Goal: Information Seeking & Learning: Compare options

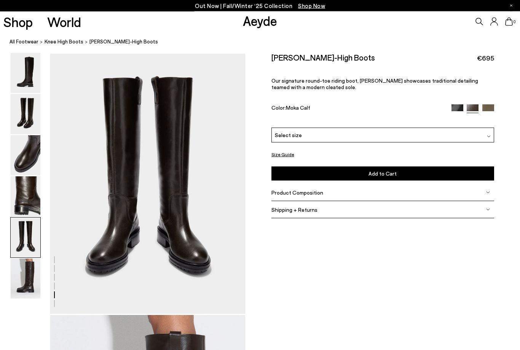
scroll to position [1046, 0]
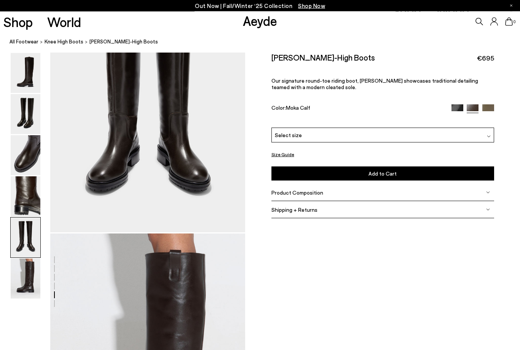
click at [29, 162] on img at bounding box center [26, 156] width 30 height 40
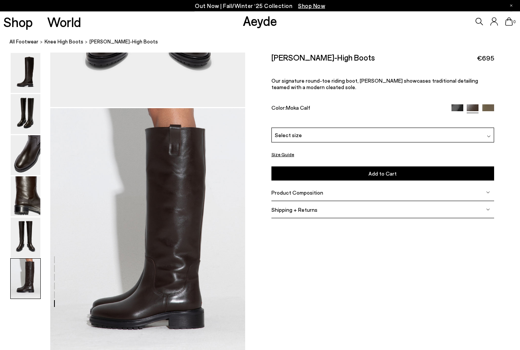
scroll to position [1252, 0]
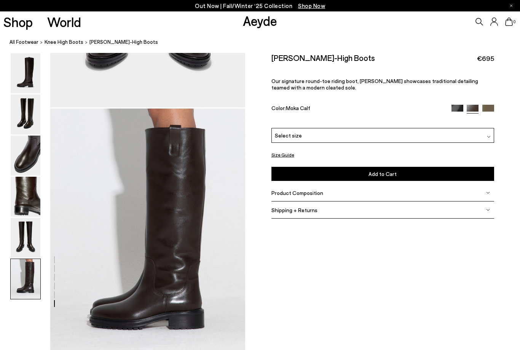
click at [486, 58] on span "€695" at bounding box center [485, 59] width 17 height 10
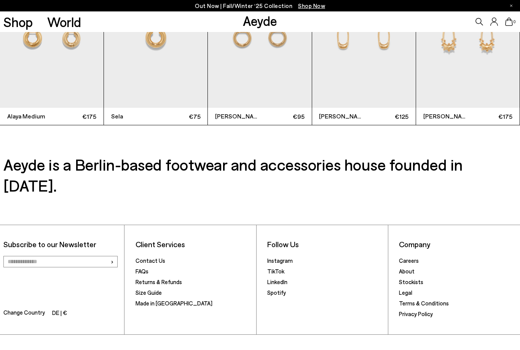
scroll to position [1927, 0]
